Goal: Find specific page/section: Find specific page/section

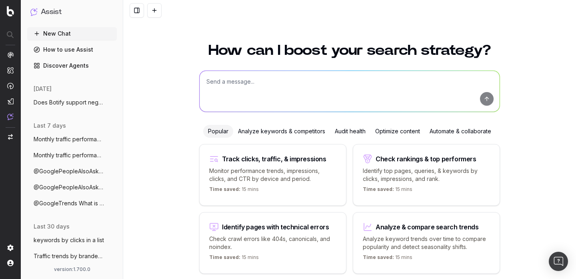
scroll to position [32, 0]
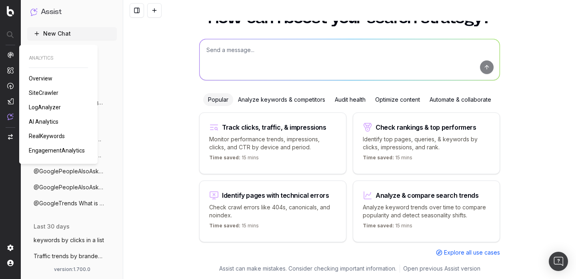
click at [44, 90] on span "SiteCrawler" at bounding box center [44, 93] width 30 height 6
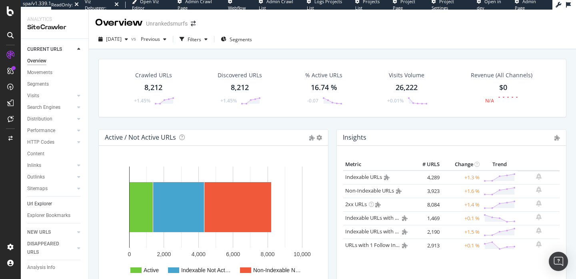
click at [55, 205] on link "Url Explorer" at bounding box center [55, 204] width 56 height 8
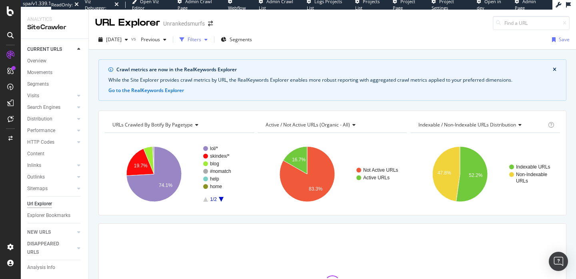
click at [208, 37] on icon "button" at bounding box center [206, 39] width 3 height 5
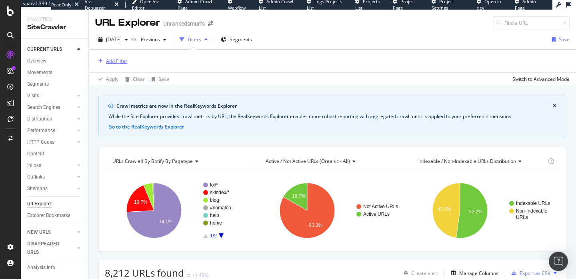
click at [119, 59] on div "Add Filter" at bounding box center [116, 61] width 21 height 7
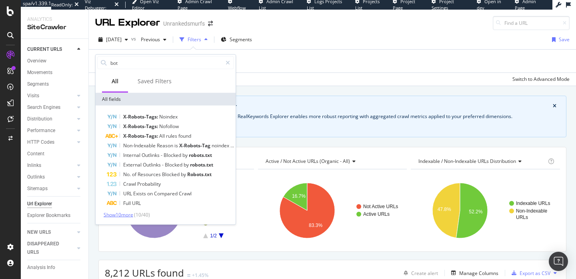
type input "bot"
click at [126, 211] on span "Show 10 more" at bounding box center [119, 214] width 30 height 7
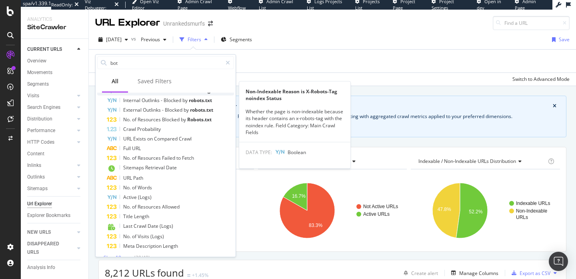
scroll to position [65, 0]
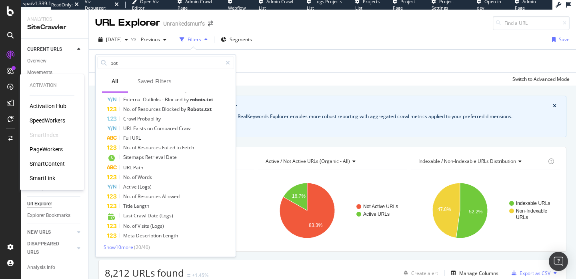
click at [52, 135] on div "SmartIndex" at bounding box center [44, 135] width 29 height 8
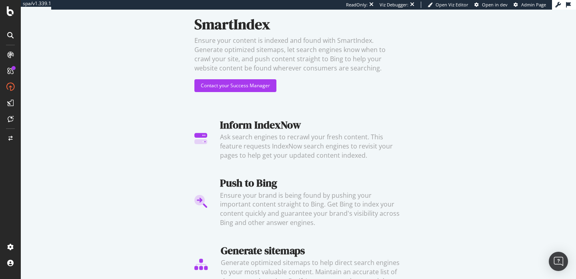
scroll to position [71, 0]
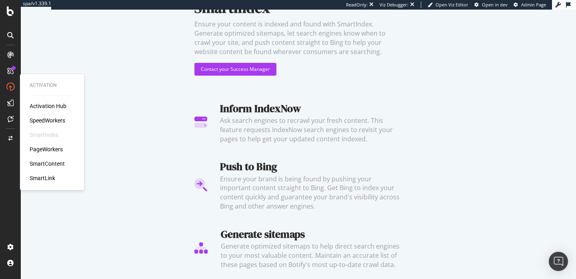
click at [44, 151] on div "PageWorkers" at bounding box center [46, 149] width 33 height 8
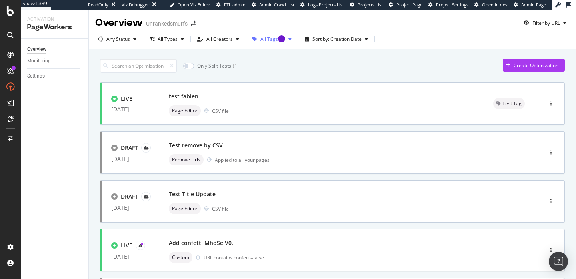
click at [278, 37] on div "Tooltip anchor" at bounding box center [281, 38] width 7 height 7
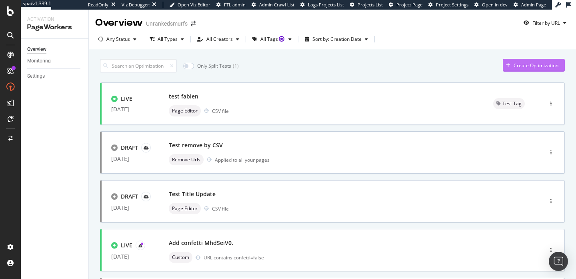
click at [544, 71] on button "Create Optimization" at bounding box center [534, 65] width 62 height 13
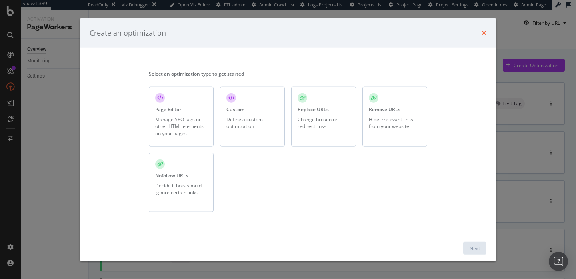
click at [485, 34] on icon "times" at bounding box center [484, 33] width 5 height 6
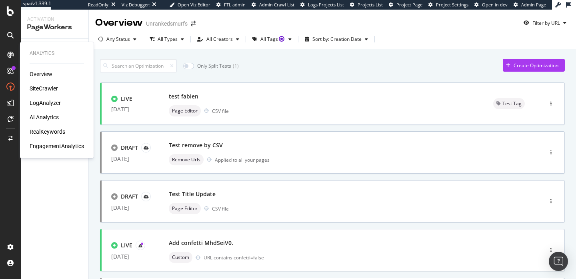
click at [42, 89] on div "SiteCrawler" at bounding box center [44, 88] width 28 height 8
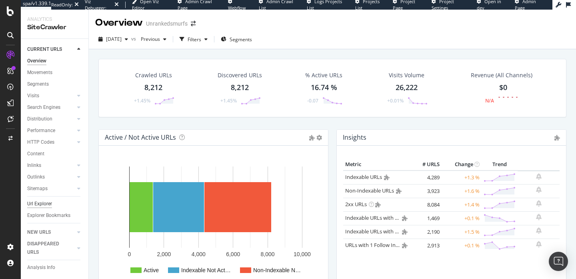
click at [49, 205] on div "Url Explorer" at bounding box center [39, 204] width 25 height 8
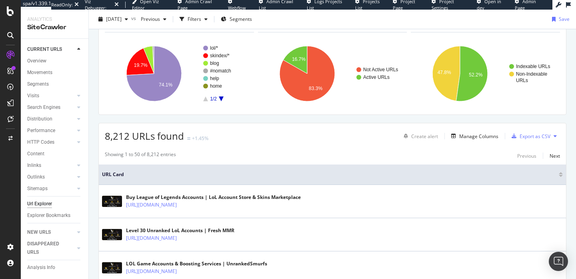
scroll to position [104, 0]
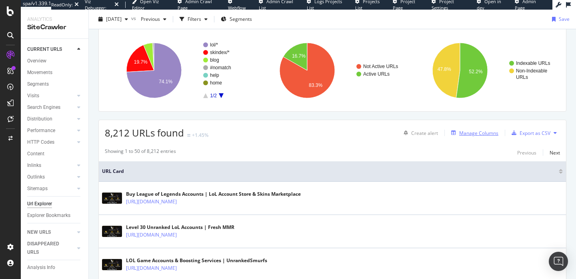
click at [479, 134] on div "Manage Columns" at bounding box center [478, 133] width 39 height 7
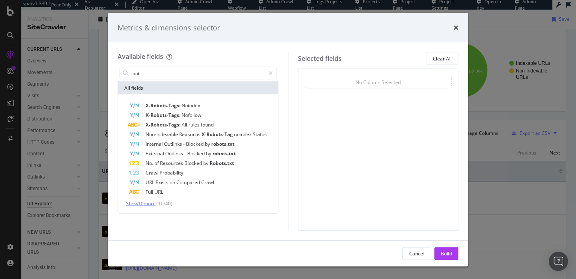
type input "bot"
click at [156, 204] on span "Show 10 more" at bounding box center [141, 203] width 30 height 7
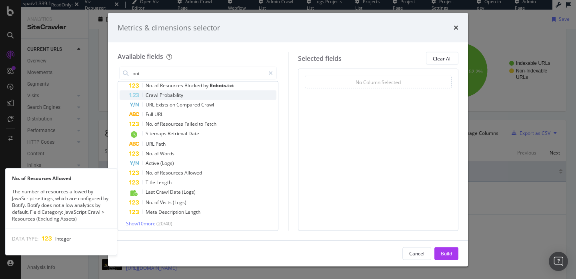
scroll to position [80, 0]
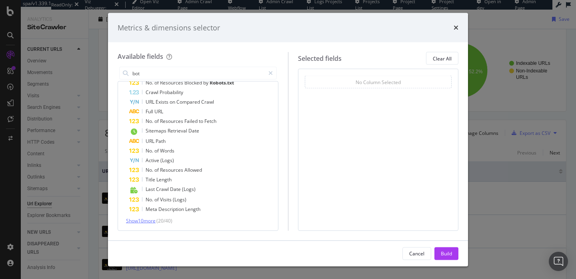
click at [154, 221] on span "Show 10 more" at bounding box center [141, 220] width 30 height 7
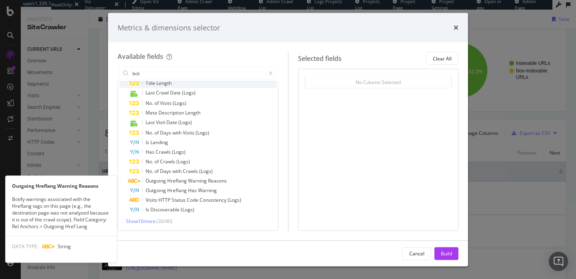
scroll to position [177, 0]
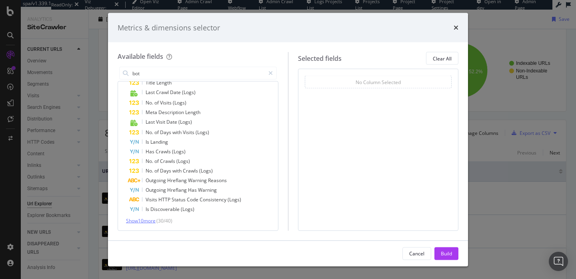
click at [155, 219] on span "Show 10 more" at bounding box center [141, 220] width 30 height 7
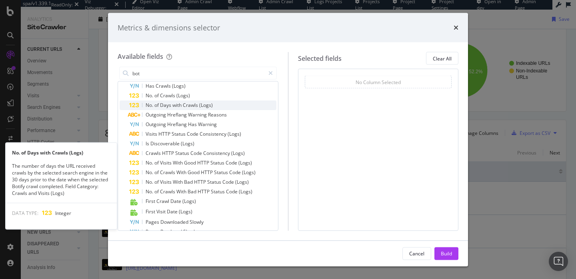
scroll to position [265, 0]
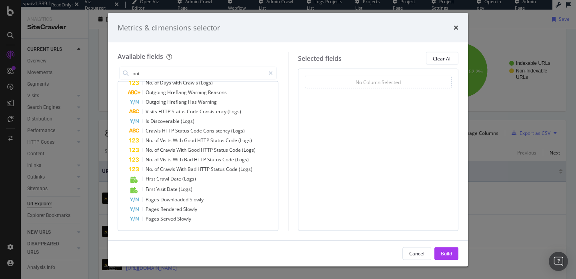
click at [456, 24] on div "times" at bounding box center [456, 27] width 5 height 10
